Goal: Information Seeking & Learning: Check status

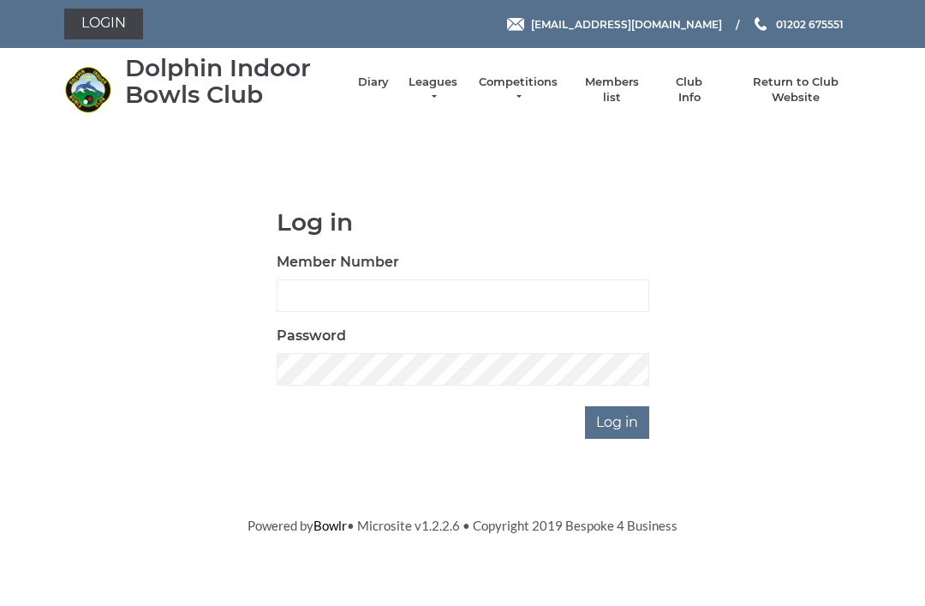
scroll to position [135, 0]
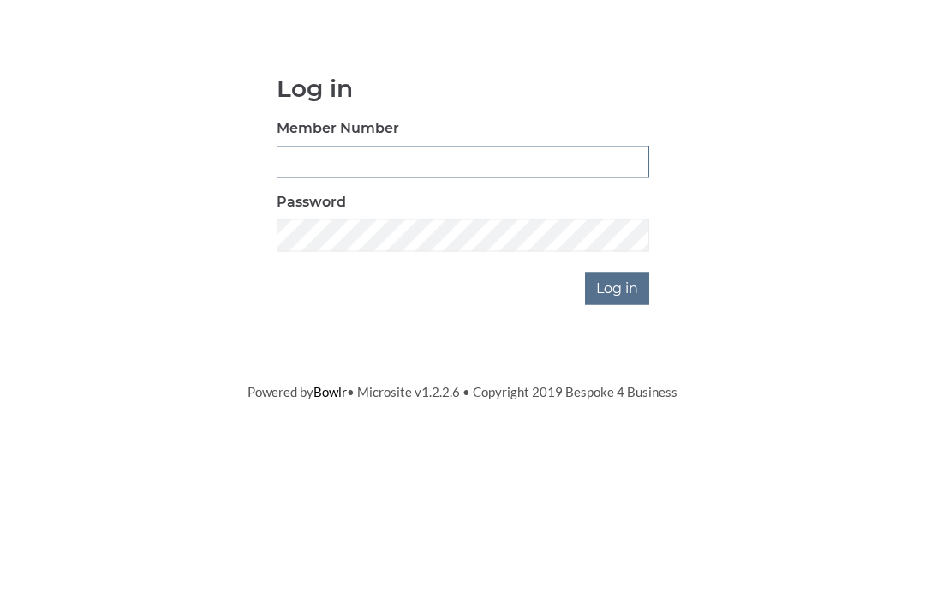
type input "3550"
click at [619, 406] on input "Log in" at bounding box center [617, 422] width 64 height 33
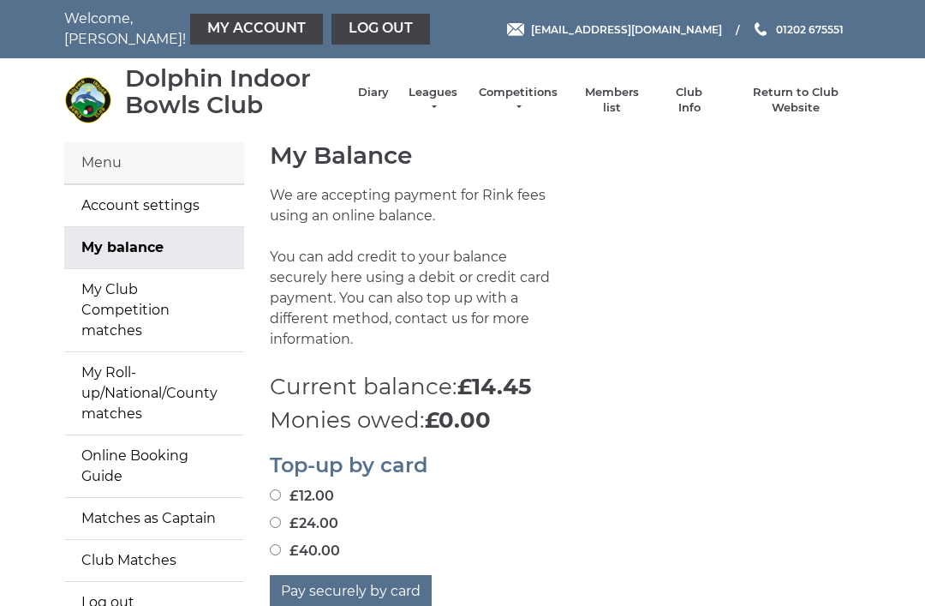
click at [440, 101] on link "Leagues" at bounding box center [433, 100] width 54 height 31
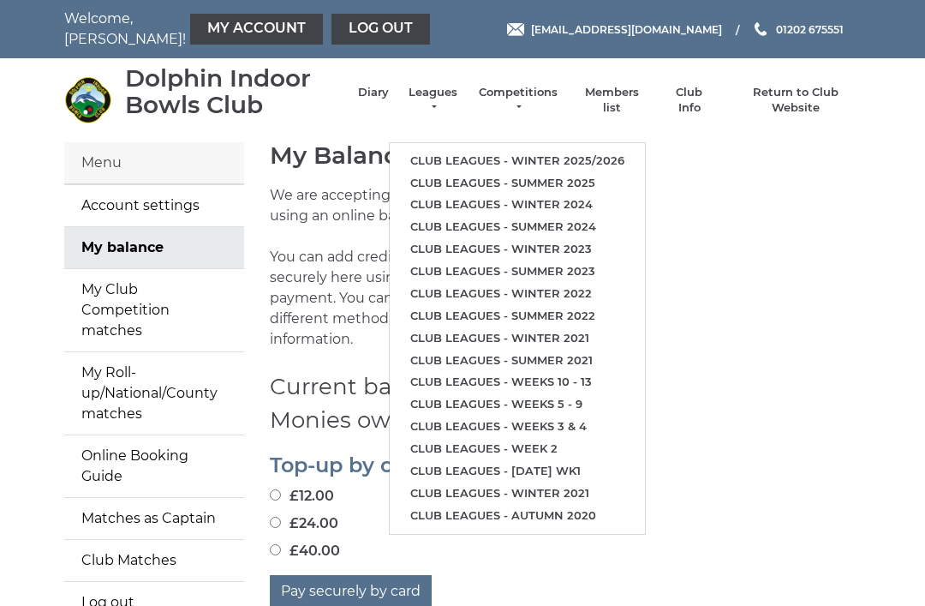
click at [620, 150] on link "Club leagues - Winter 2025/2026" at bounding box center [517, 161] width 255 height 22
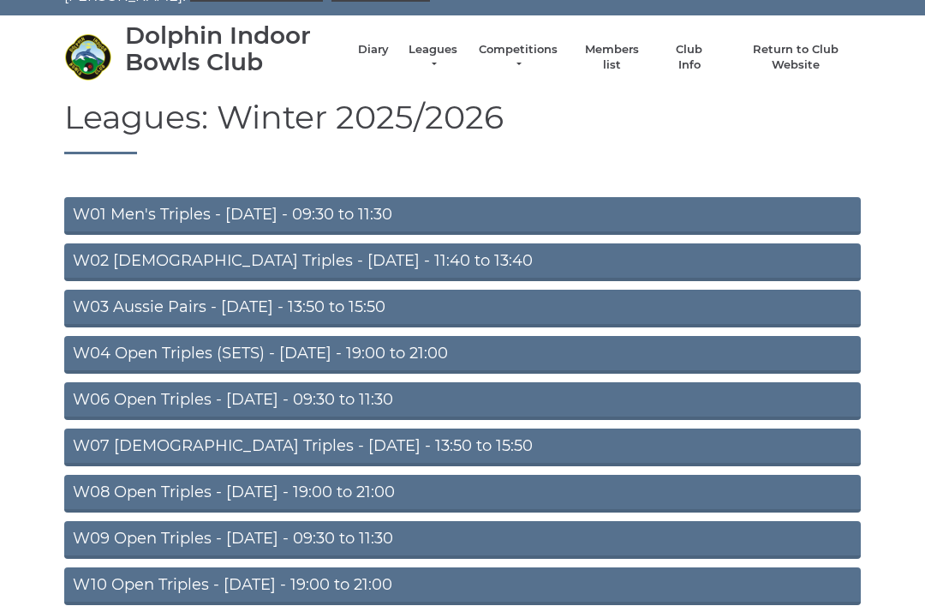
scroll to position [44, 0]
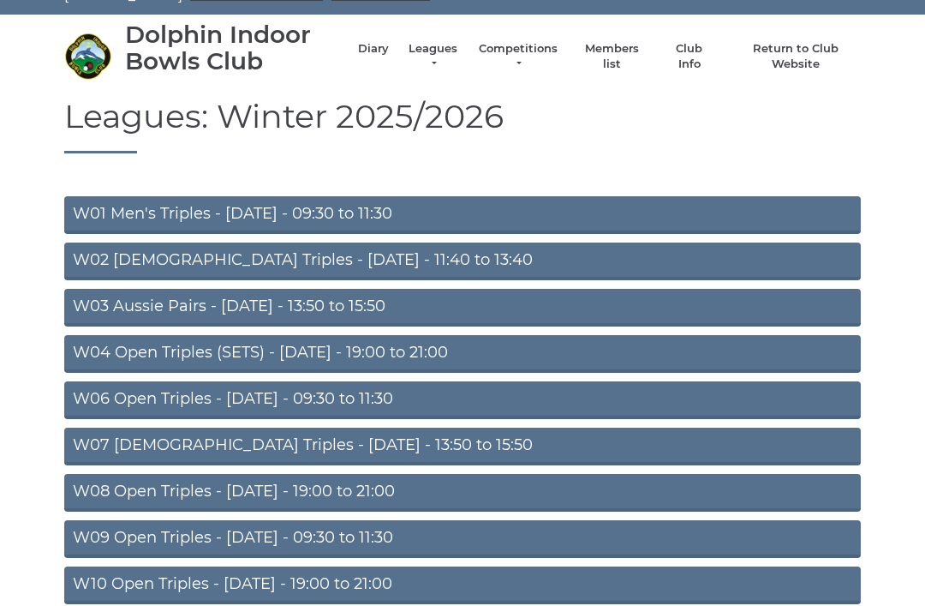
click at [384, 398] on link "W06 Open Triples - Tuesday - 09:30 to 11:30" at bounding box center [462, 400] width 797 height 38
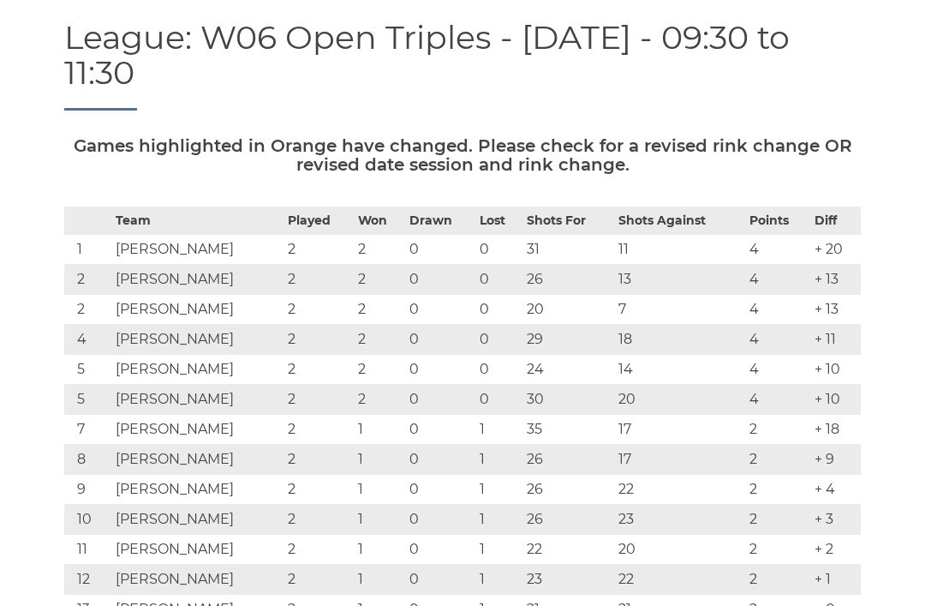
scroll to position [183, 0]
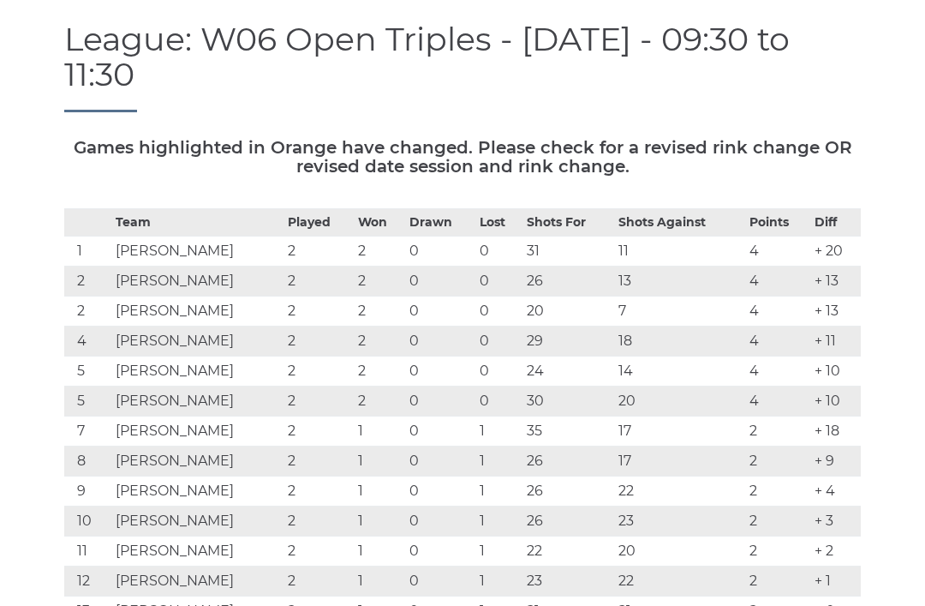
click at [472, 446] on td "0" at bounding box center [440, 461] width 70 height 30
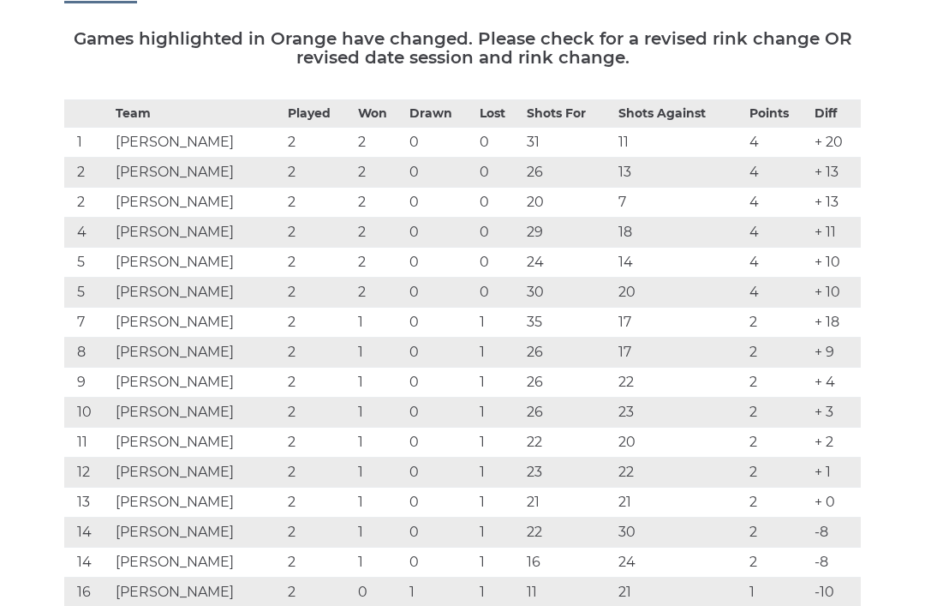
scroll to position [290, 0]
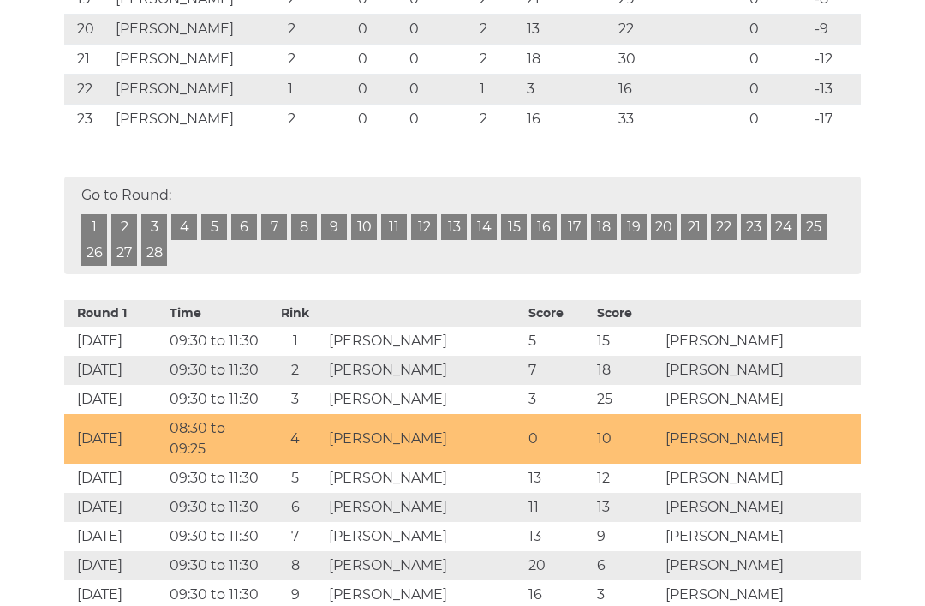
scroll to position [972, 0]
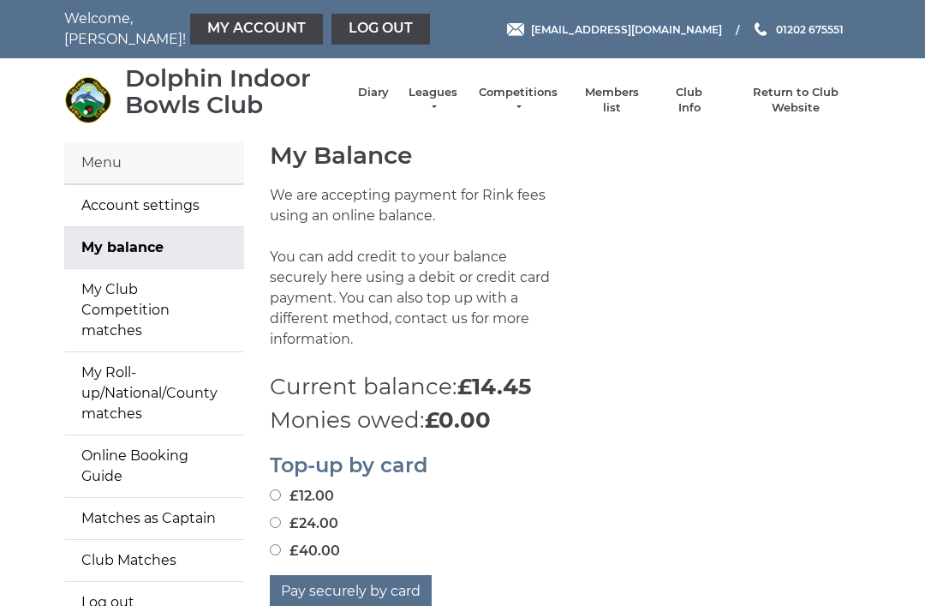
click at [350, 34] on link "Log out" at bounding box center [381, 29] width 99 height 31
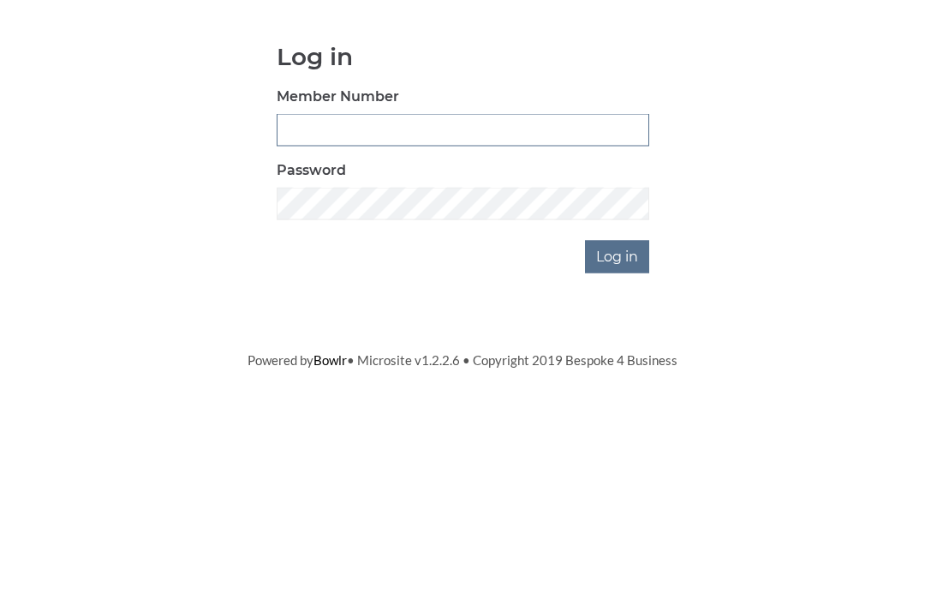
click at [440, 279] on input "Member Number" at bounding box center [463, 295] width 373 height 33
click at [422, 279] on input "Member Number" at bounding box center [463, 295] width 373 height 33
click at [660, 241] on div "Log in Member Number Password Log in" at bounding box center [463, 324] width 398 height 230
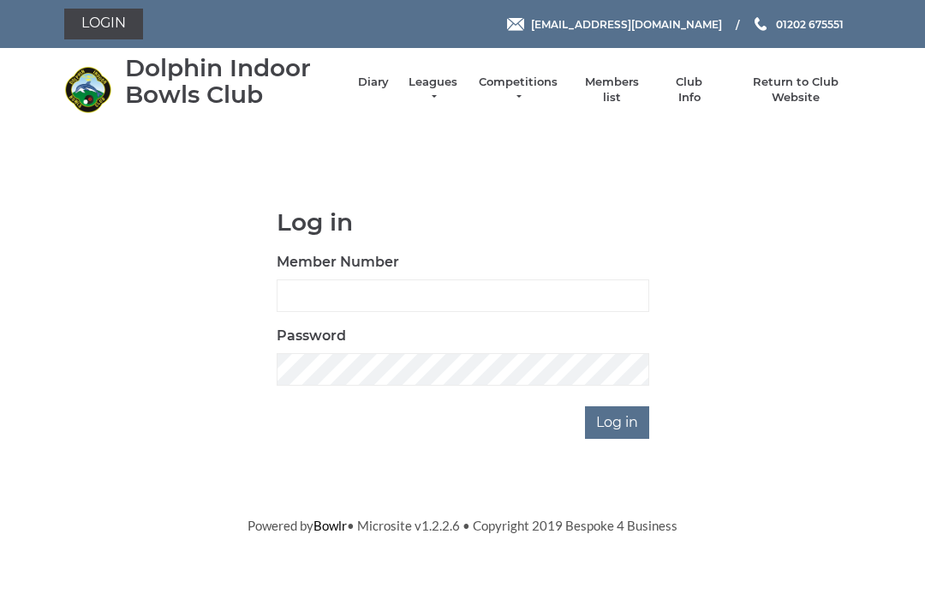
click at [646, 413] on input "Log in" at bounding box center [617, 422] width 64 height 33
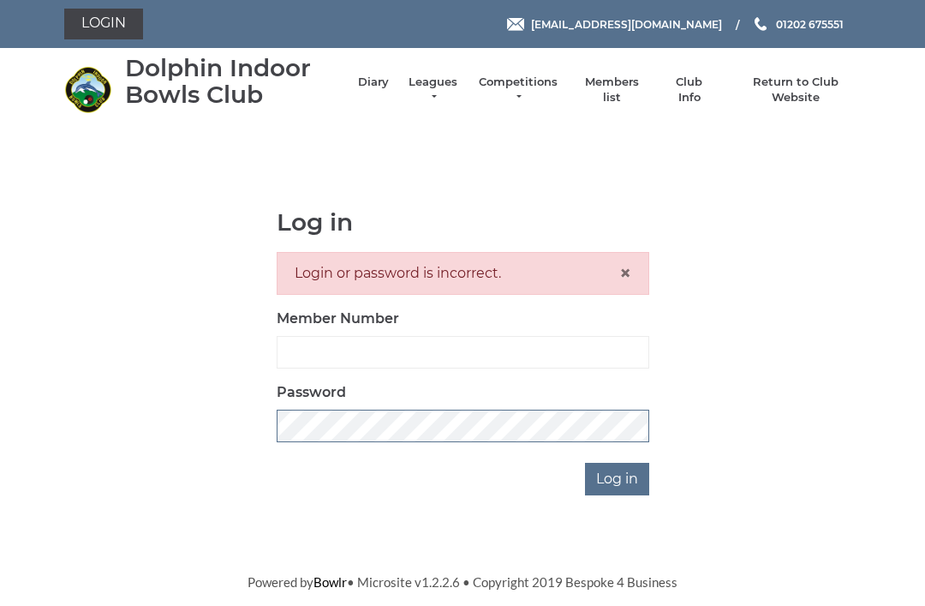
scroll to position [265, 0]
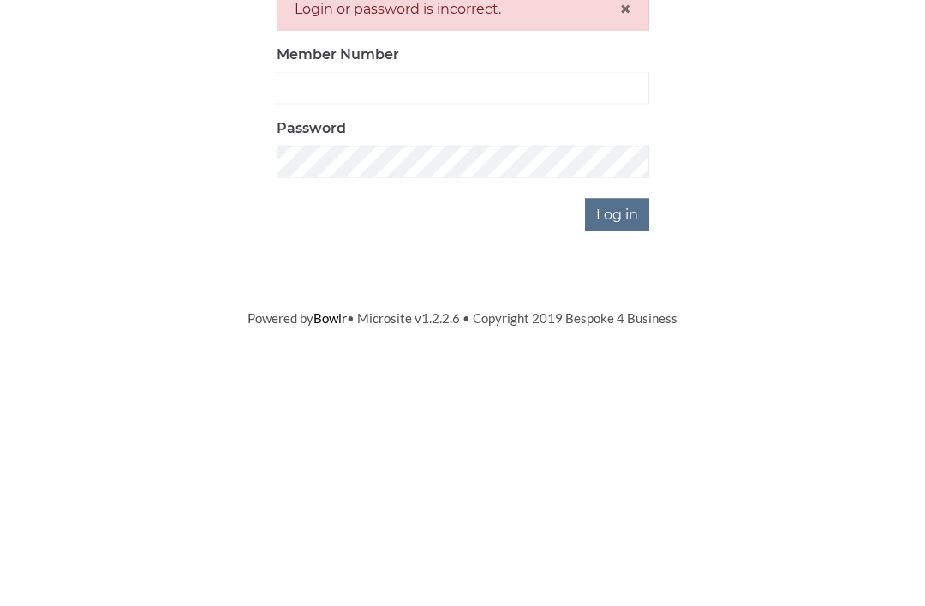
click at [625, 463] on input "Log in" at bounding box center [617, 479] width 64 height 33
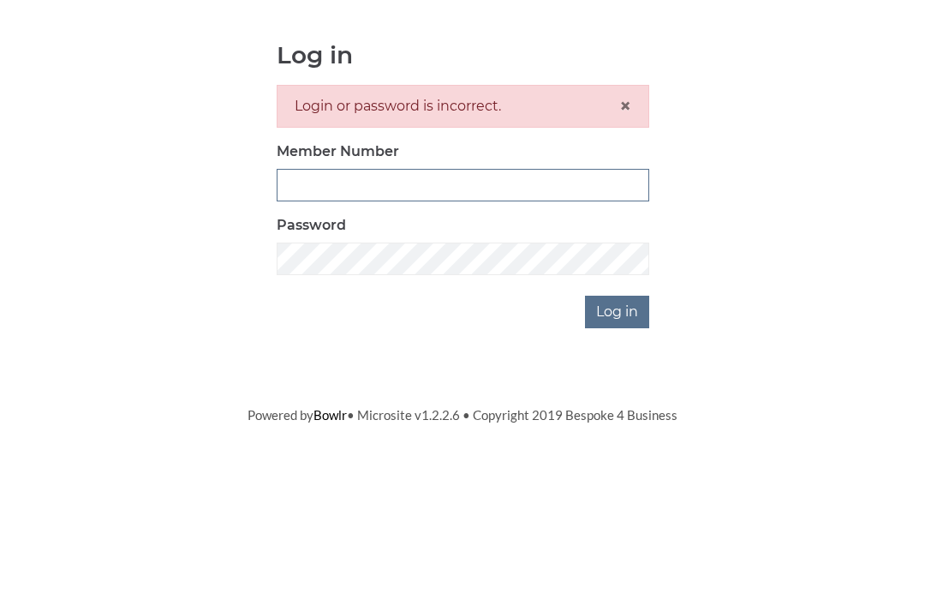
type input "3550"
click at [619, 463] on input "Log in" at bounding box center [617, 479] width 64 height 33
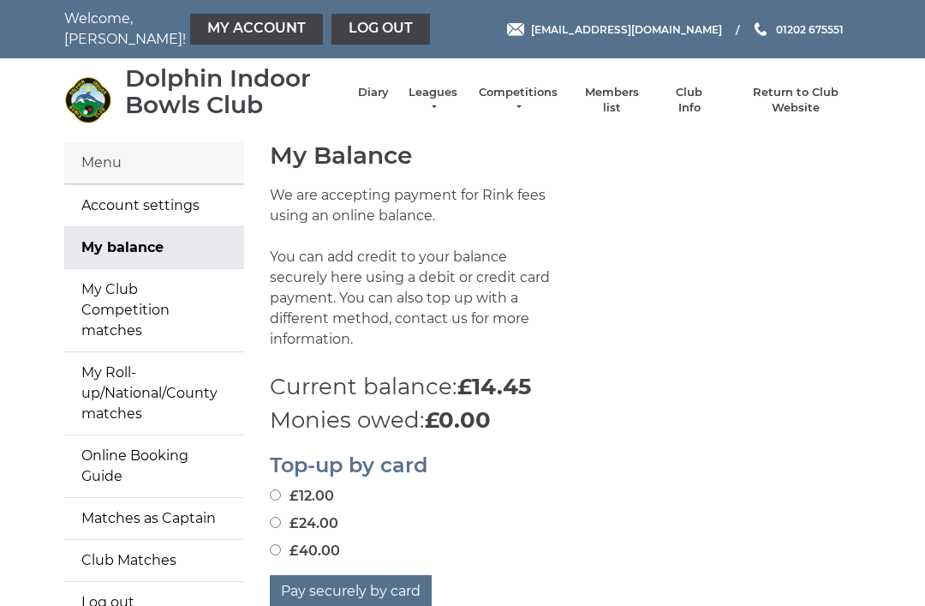
click at [447, 102] on link "Leagues" at bounding box center [433, 100] width 54 height 31
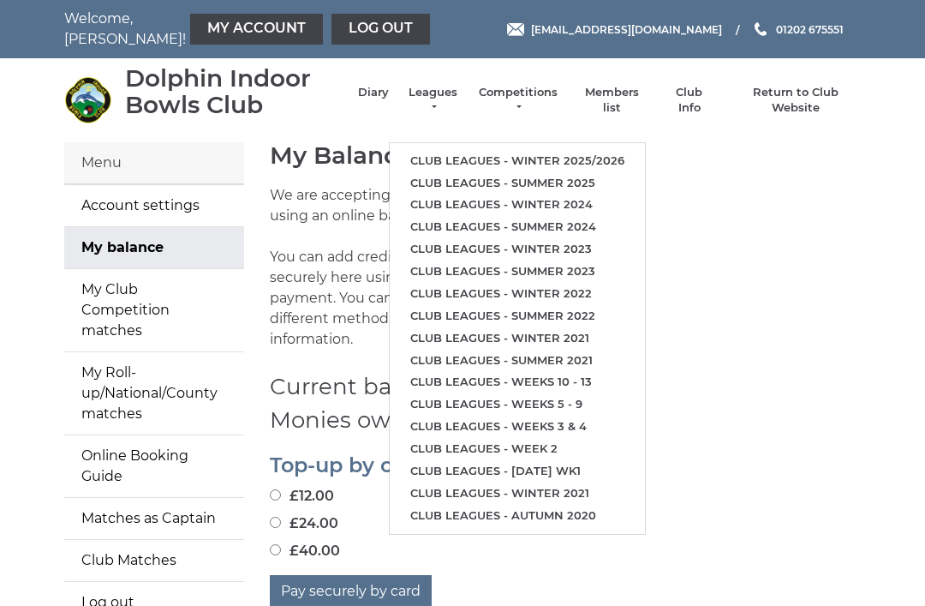
click at [598, 150] on li "Club leagues - Winter 2025/2026" at bounding box center [517, 161] width 255 height 22
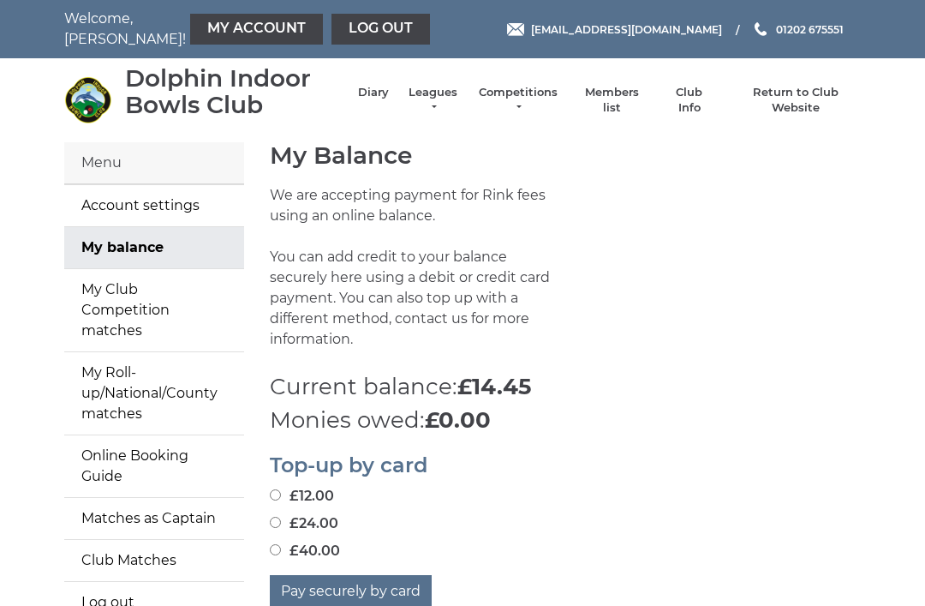
click at [441, 100] on link "Leagues" at bounding box center [433, 100] width 54 height 31
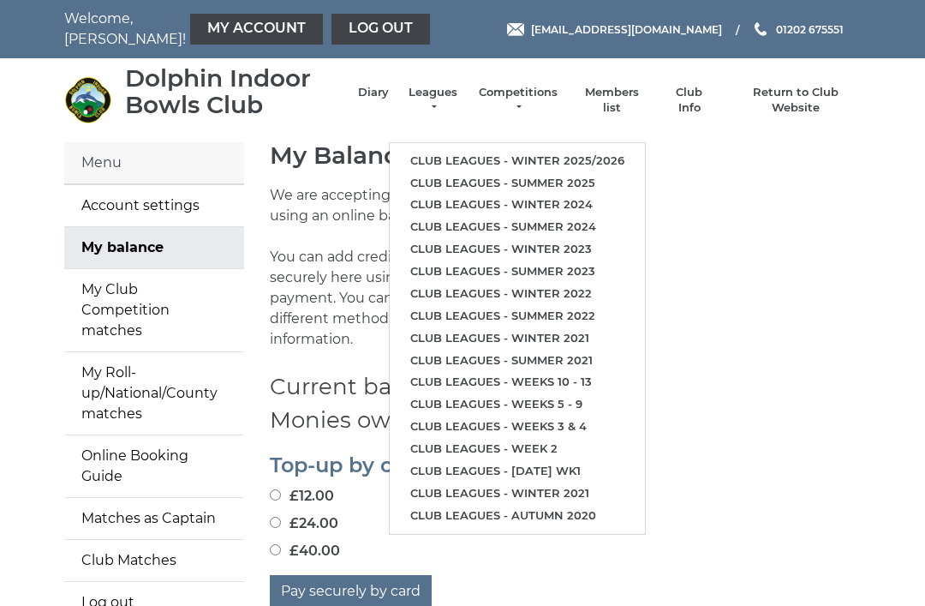
click at [599, 142] on ul "Club leagues - Winter 2025/2026 Club leagues - Summer 2025 Club leagues - Winte…" at bounding box center [517, 338] width 257 height 392
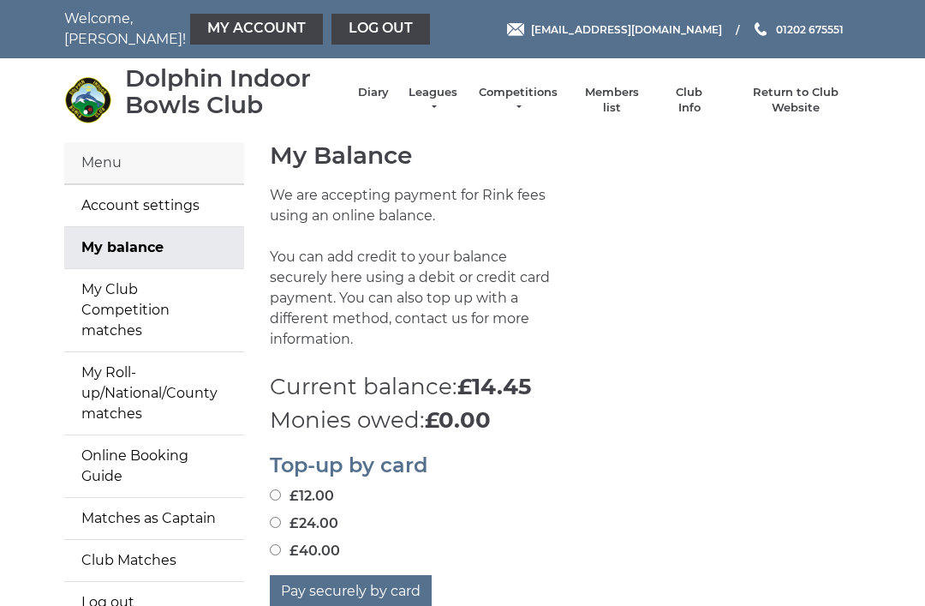
click at [427, 105] on link "Leagues" at bounding box center [433, 100] width 54 height 31
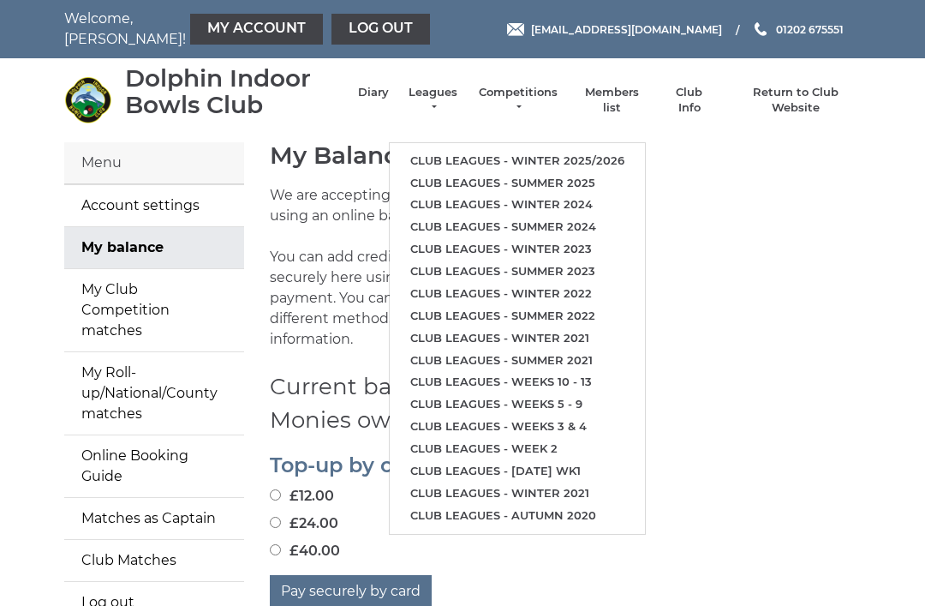
click at [494, 150] on link "Club leagues - Winter 2025/2026" at bounding box center [517, 161] width 255 height 22
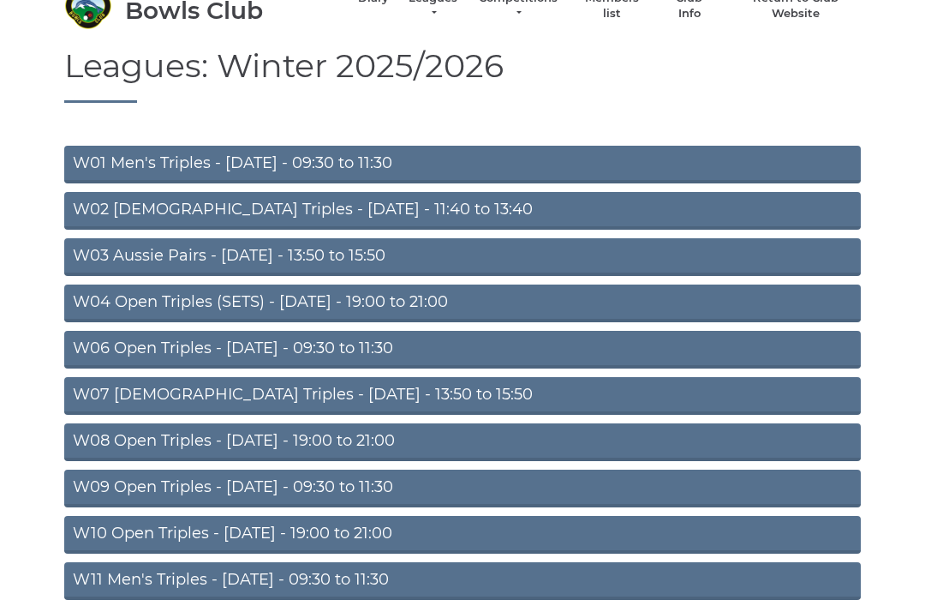
scroll to position [105, 0]
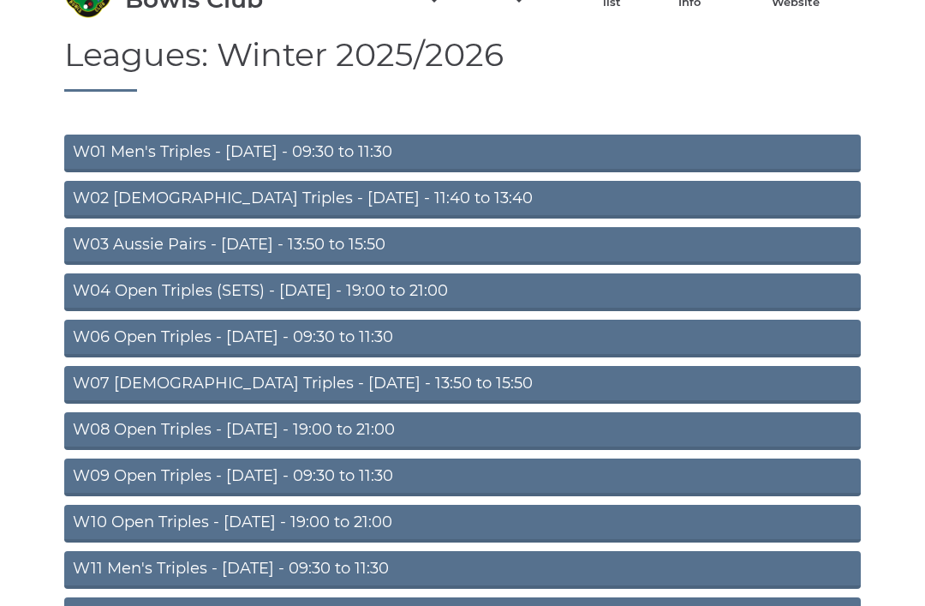
click at [425, 383] on link "W07 [DEMOGRAPHIC_DATA] Triples - [DATE] - 13:50 to 15:50" at bounding box center [462, 385] width 797 height 38
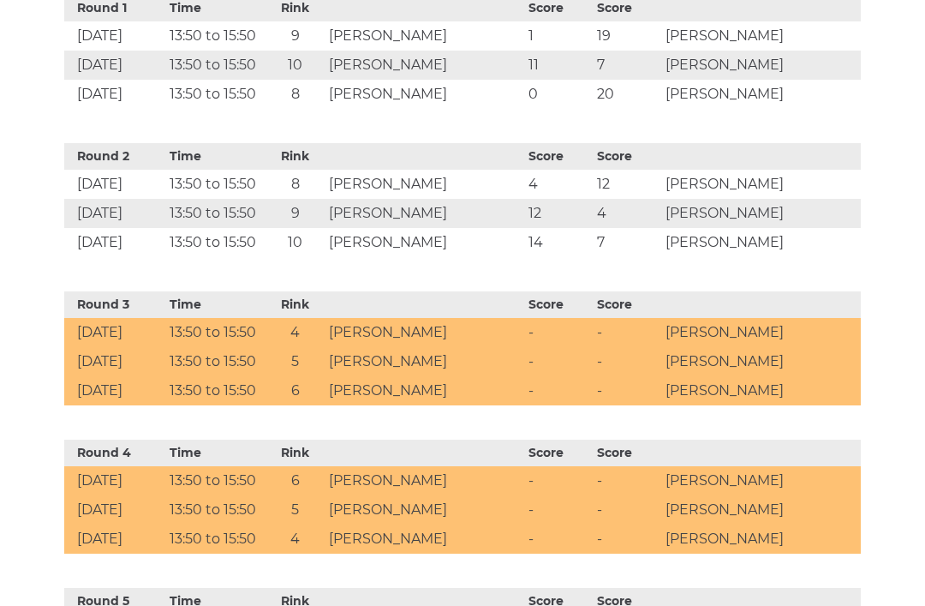
scroll to position [775, 0]
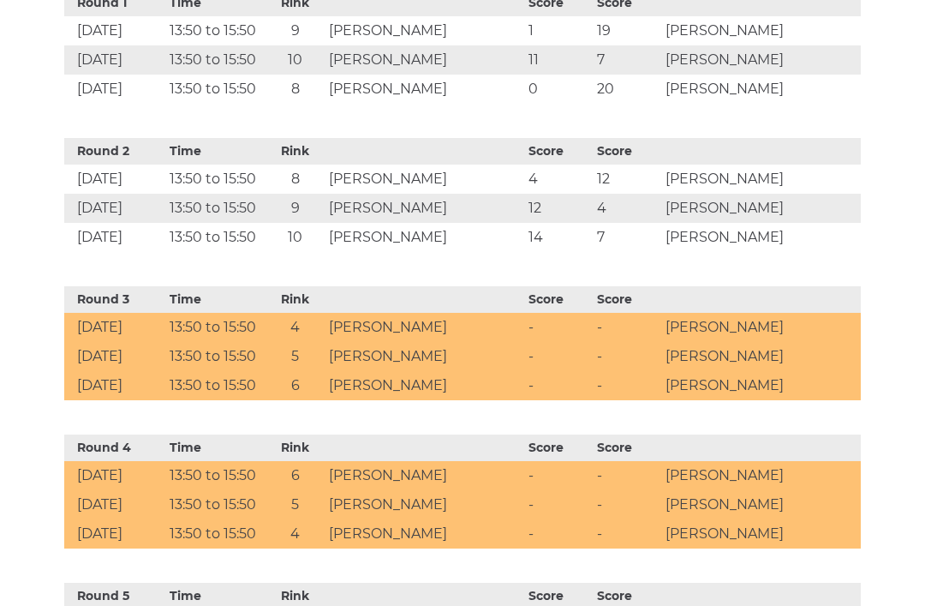
click at [459, 343] on td "Wendy HARDY" at bounding box center [425, 357] width 200 height 29
click at [593, 314] on td "-" at bounding box center [558, 328] width 69 height 29
click at [814, 372] on td "Christine LEWIS" at bounding box center [761, 386] width 200 height 29
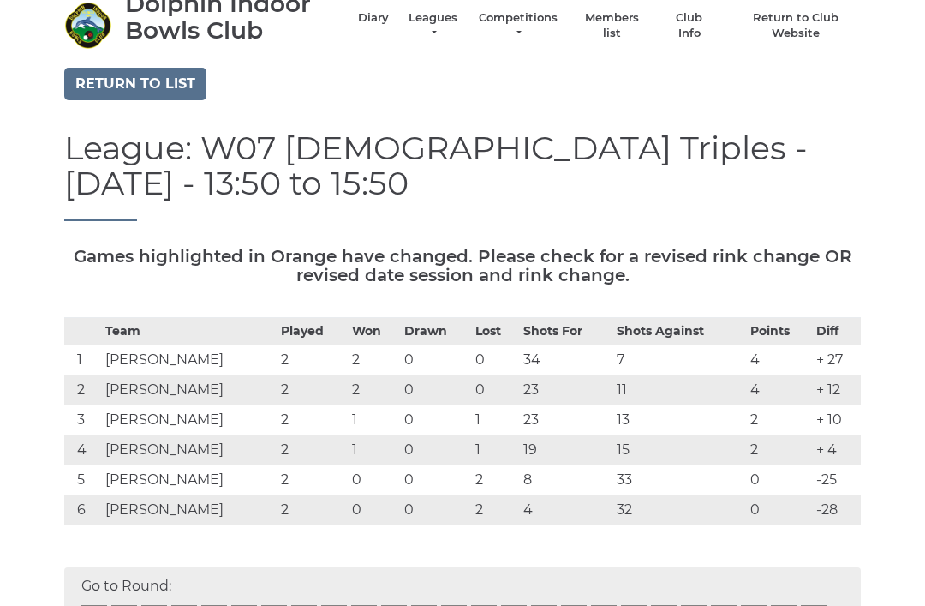
scroll to position [0, 0]
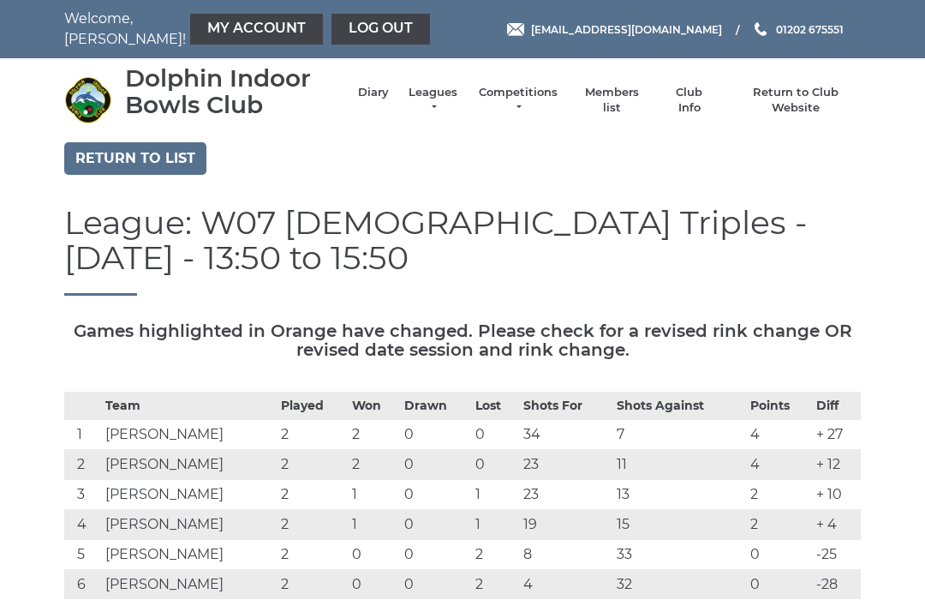
click at [337, 28] on link "Log out" at bounding box center [381, 29] width 99 height 31
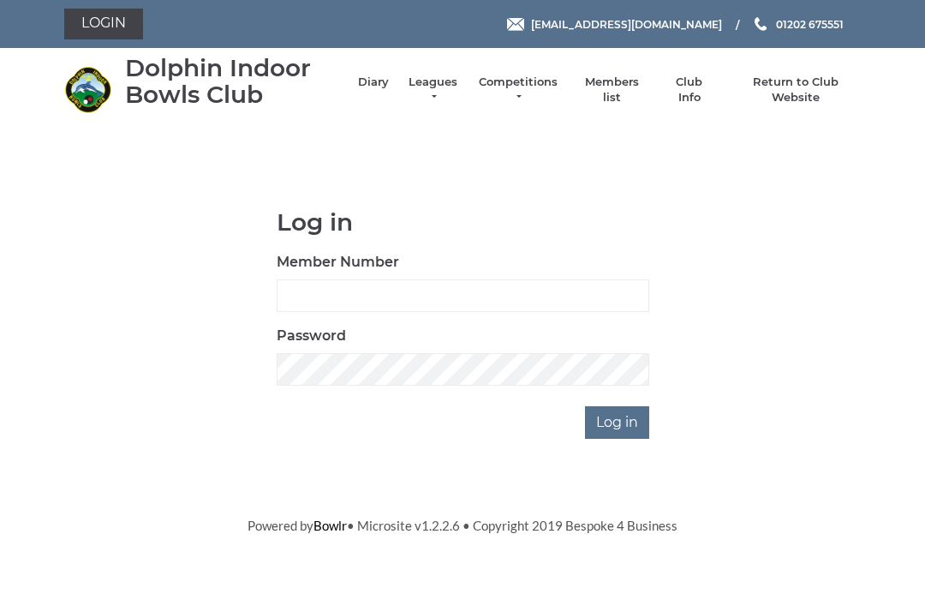
scroll to position [135, 0]
